Goal: Book appointment/travel/reservation

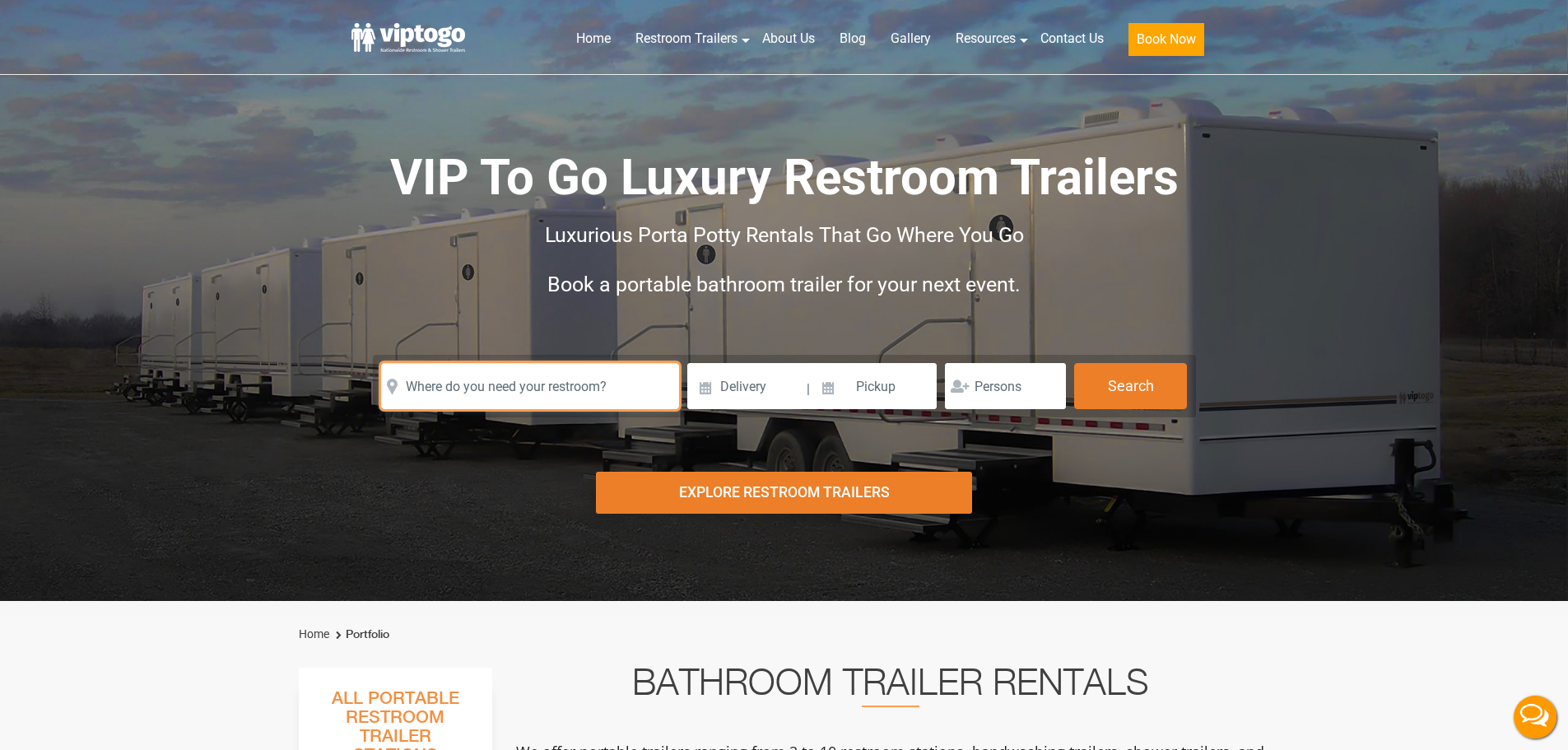
click at [538, 393] on input "text" at bounding box center [529, 386] width 298 height 46
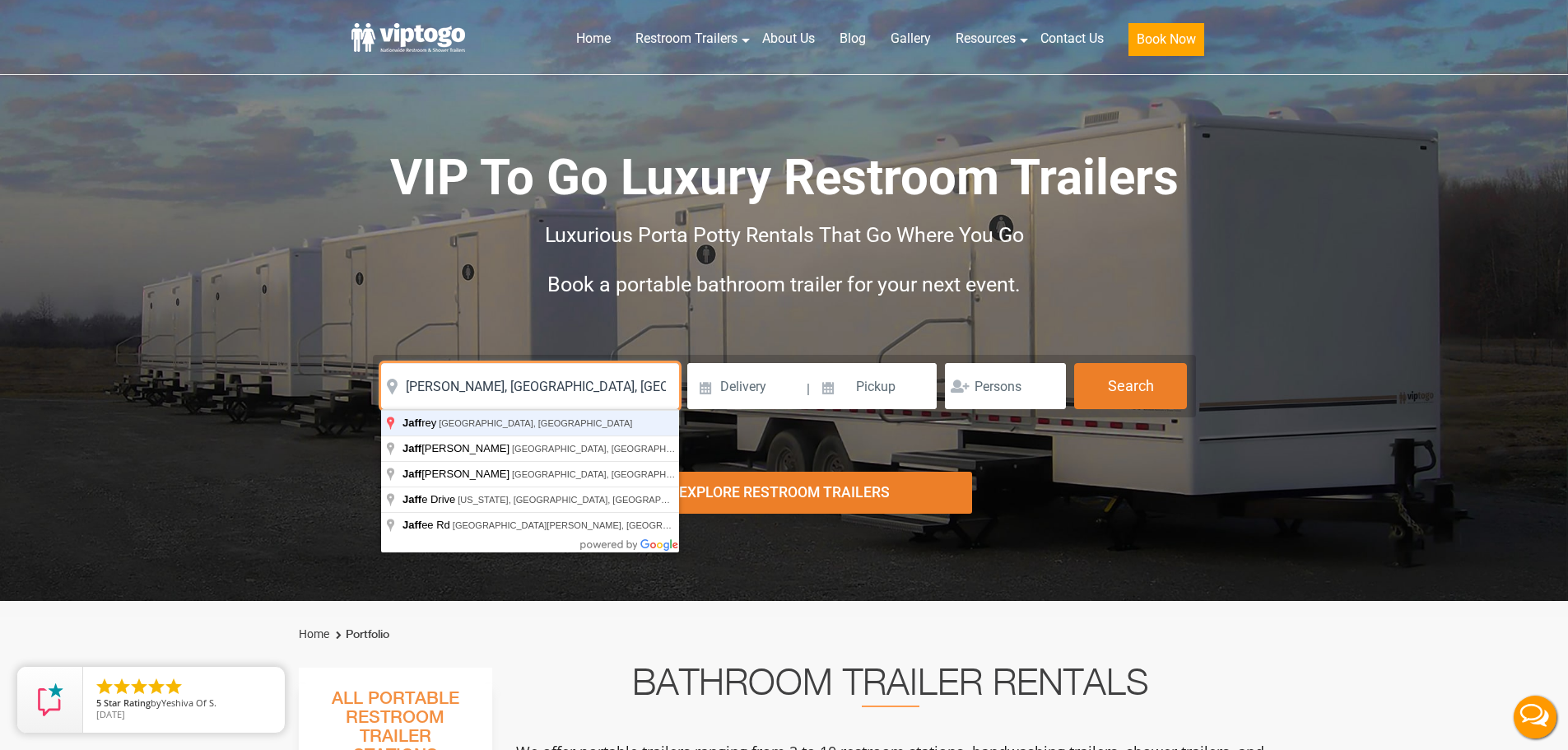
type input "[PERSON_NAME], [GEOGRAPHIC_DATA], [GEOGRAPHIC_DATA]"
click button "autobtn" at bounding box center [0, 0] width 0 height 0
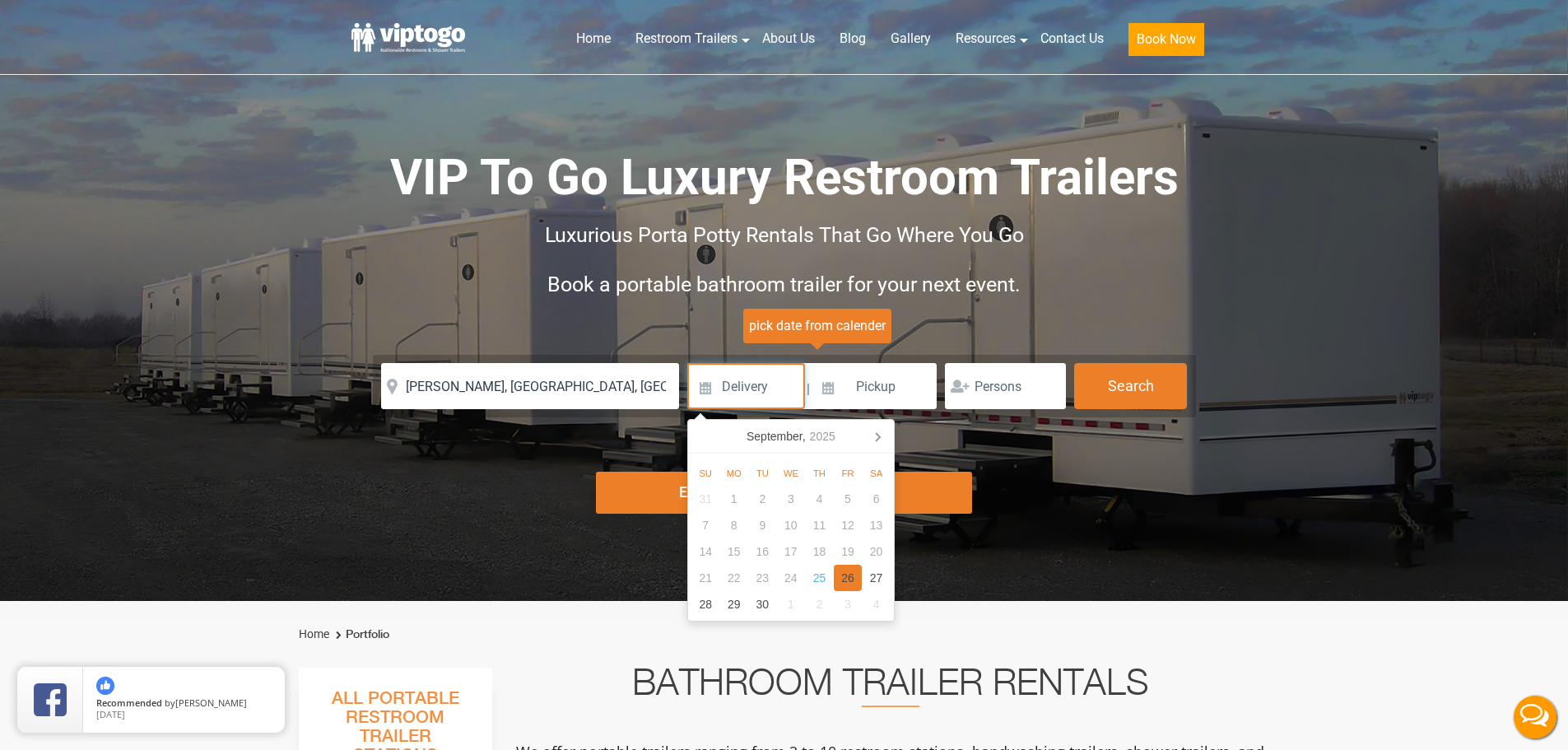
click at [845, 579] on div "26" at bounding box center [848, 577] width 28 height 27
type input "[DATE]"
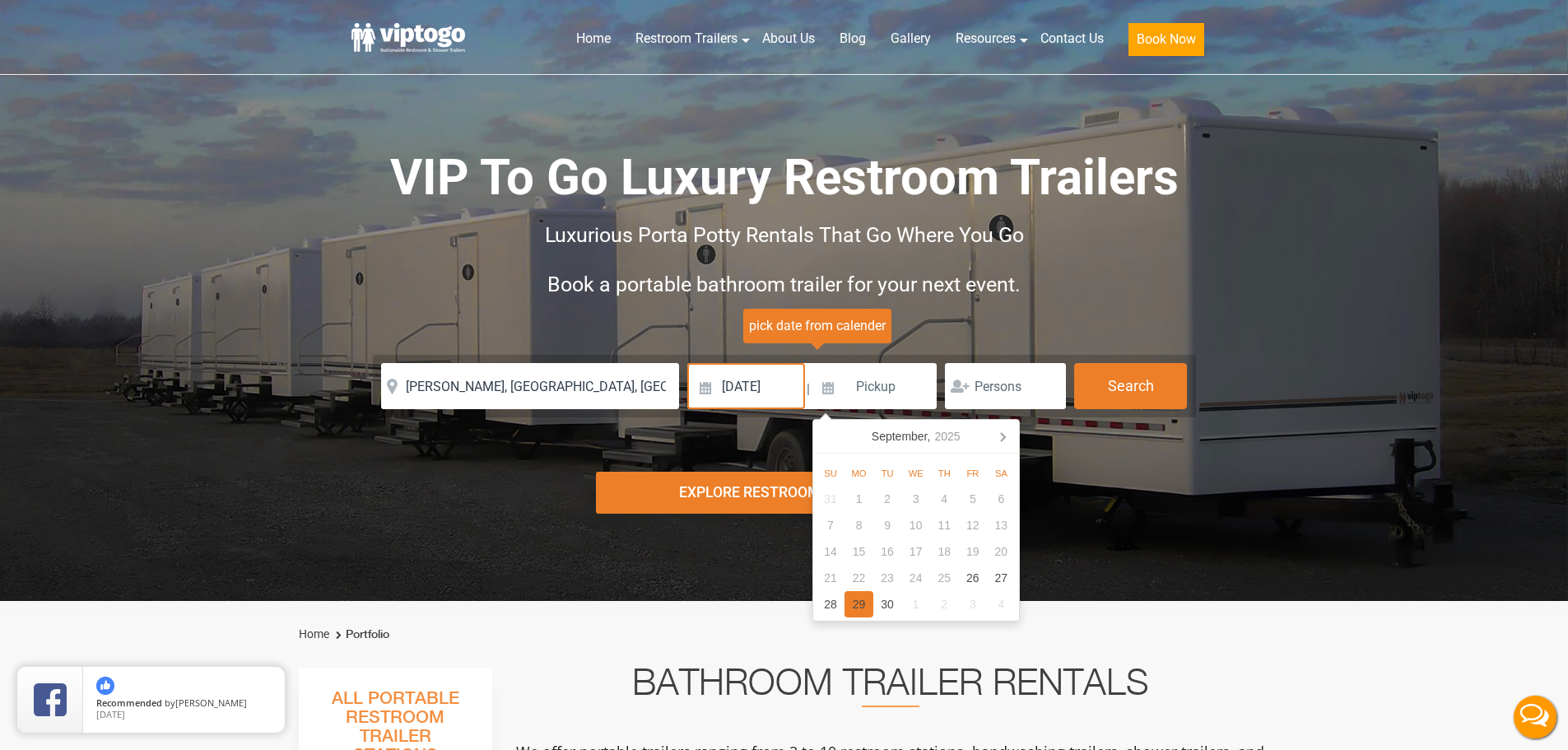
click at [861, 612] on div "29" at bounding box center [859, 604] width 28 height 27
type input "[DATE]"
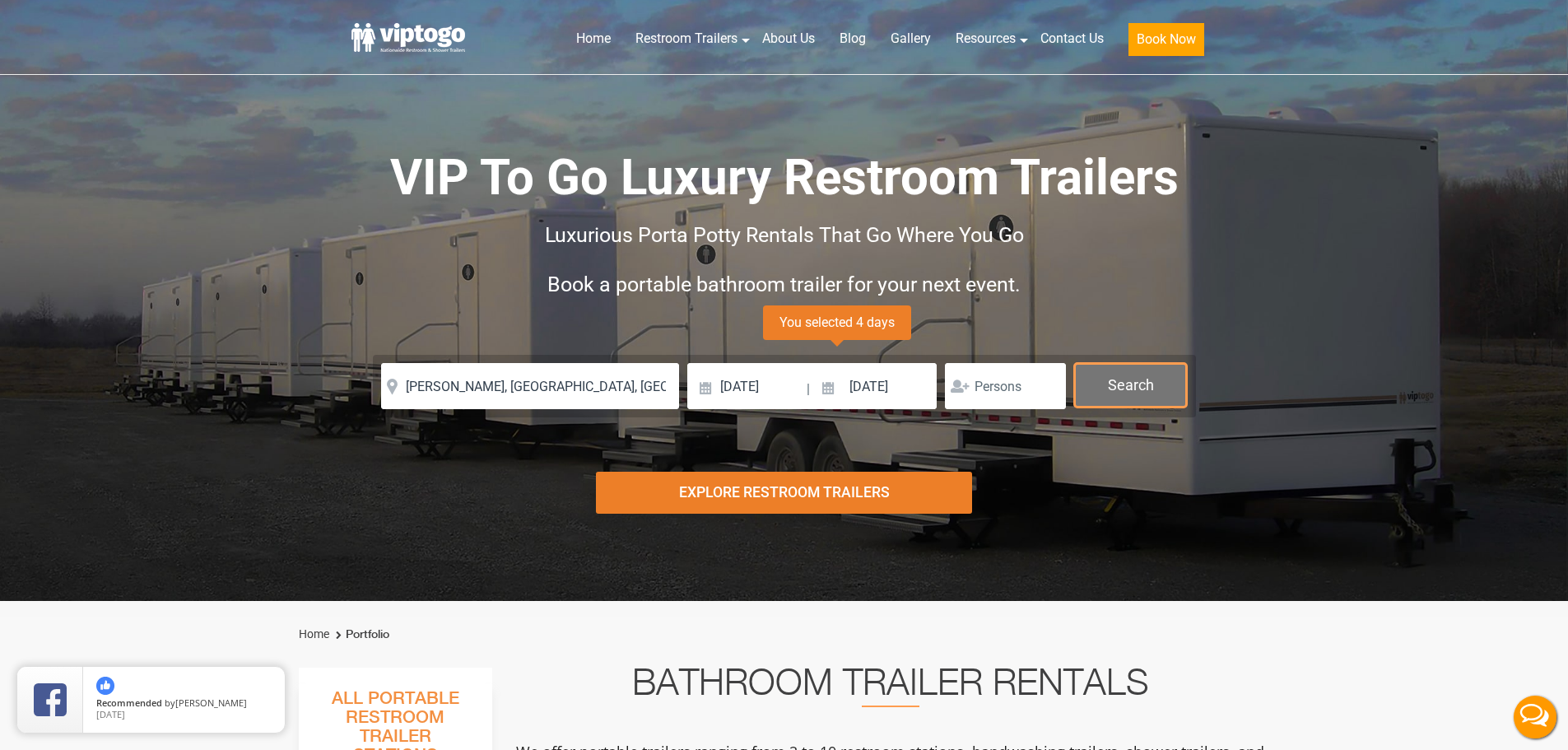
click at [1109, 390] on button "Search" at bounding box center [1130, 385] width 113 height 44
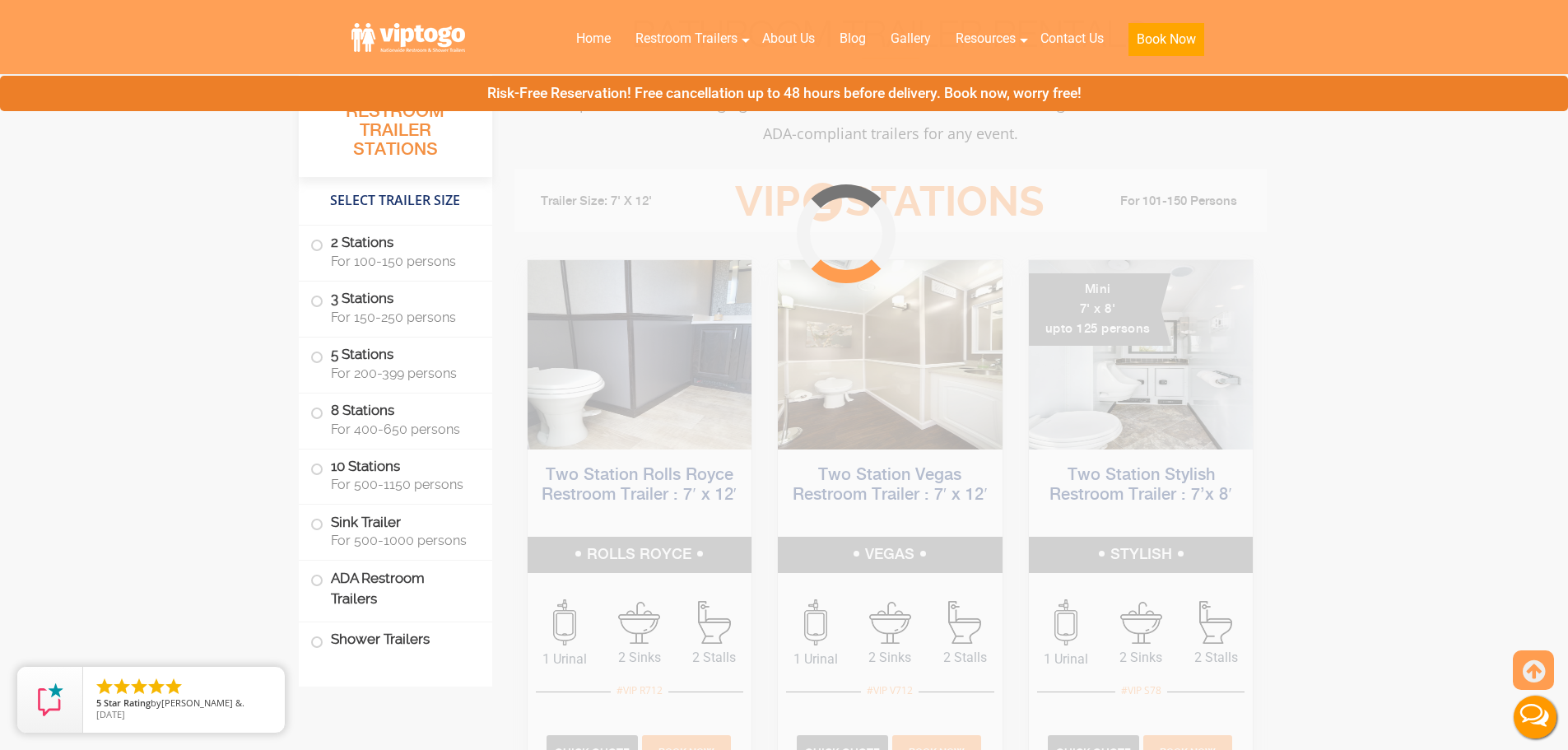
scroll to position [666, 0]
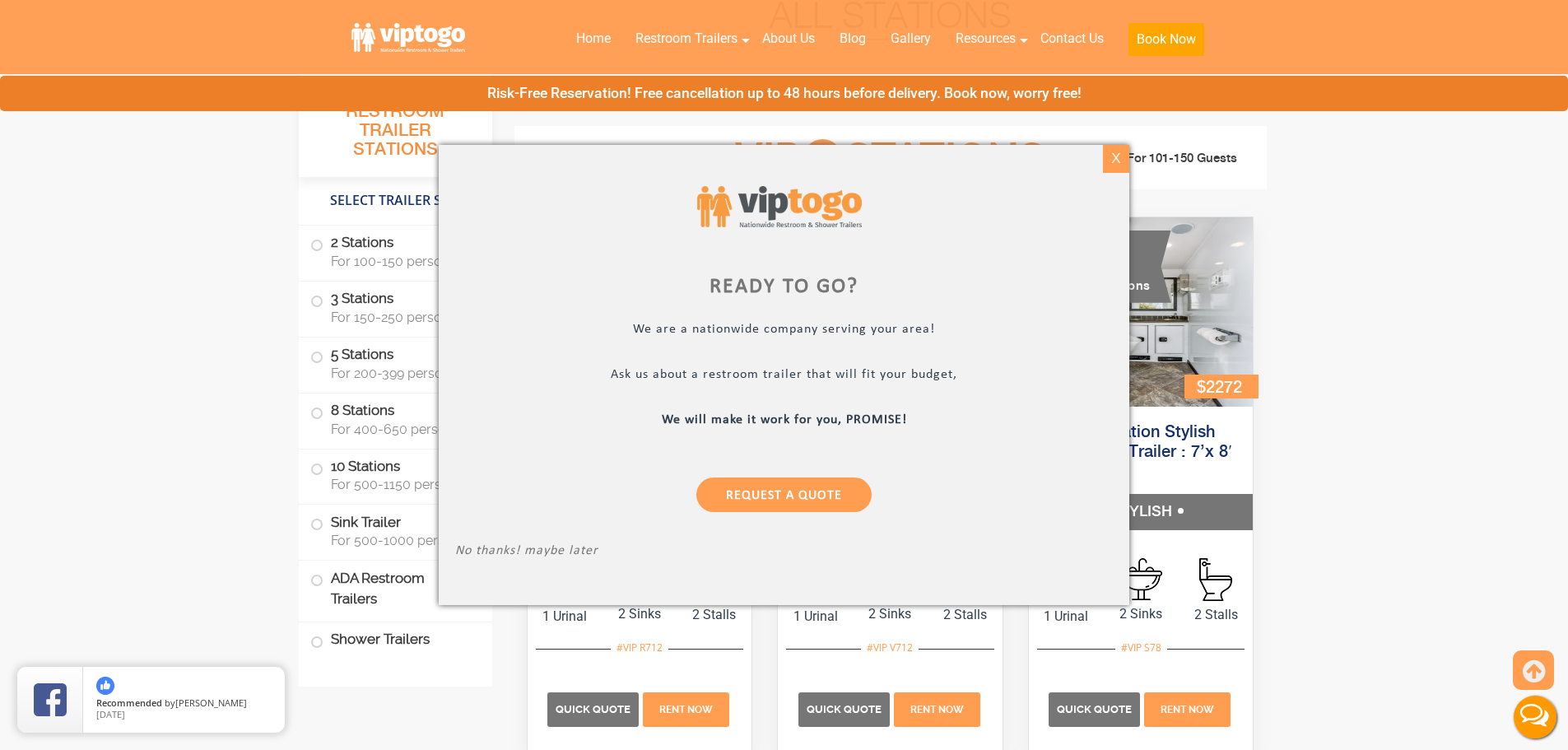
click at [1114, 156] on div "X" at bounding box center [1115, 158] width 26 height 28
